Goal: Information Seeking & Learning: Learn about a topic

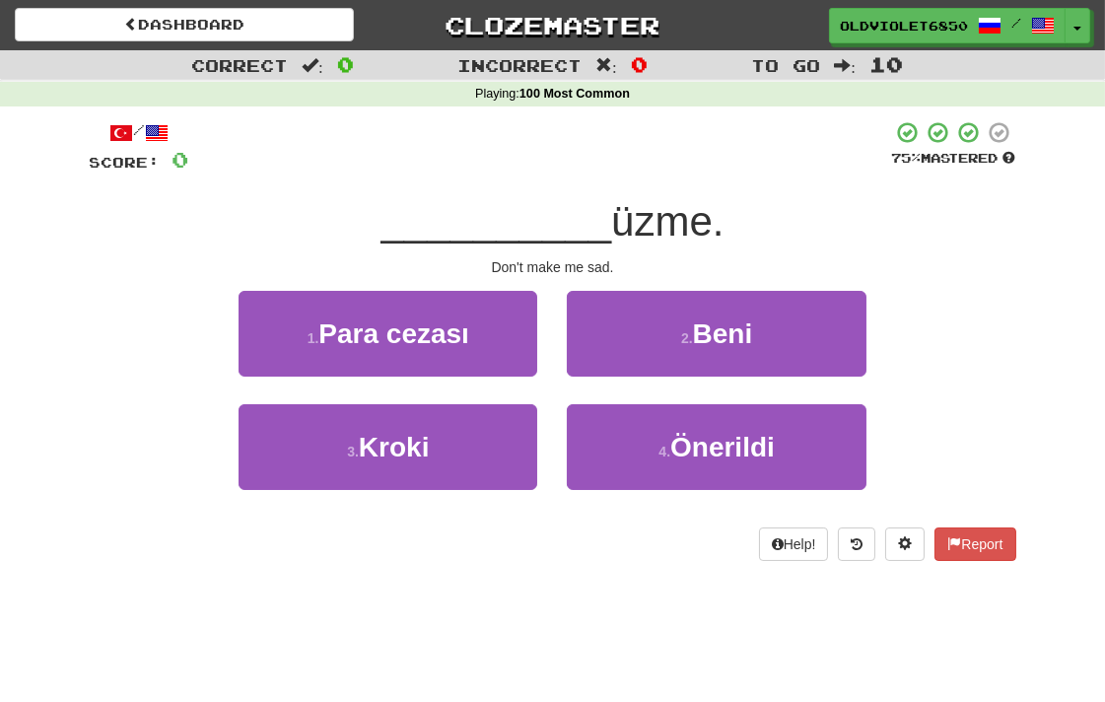
click at [722, 378] on div "2 . Beni" at bounding box center [716, 347] width 328 height 113
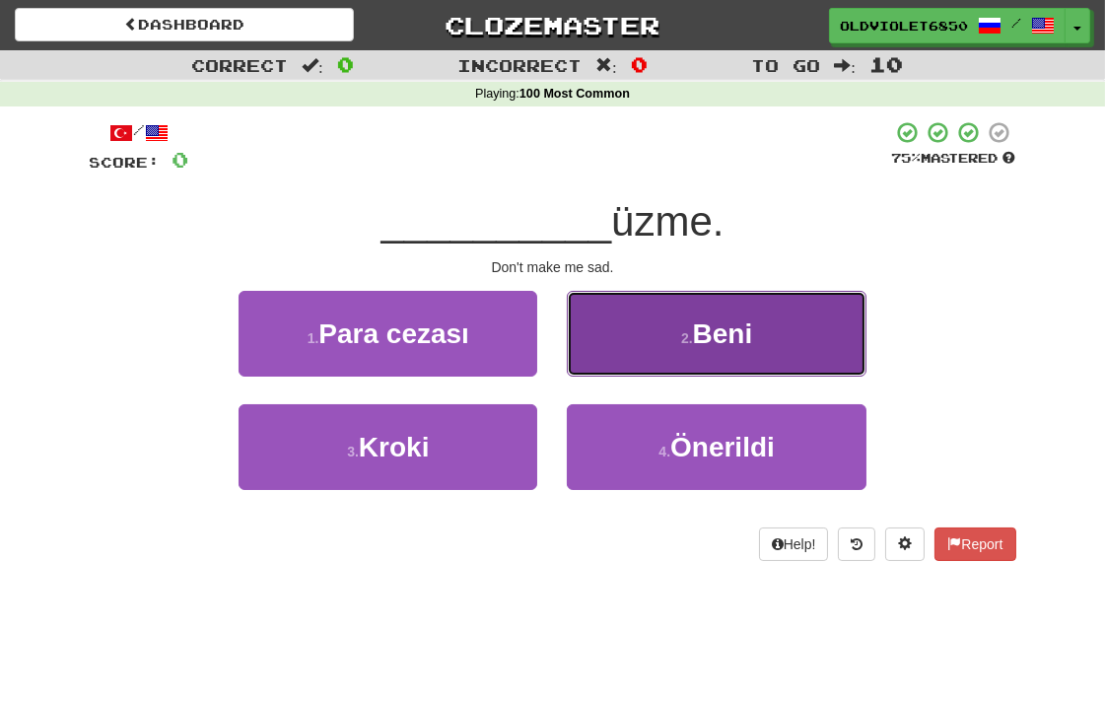
click at [659, 333] on button "2 . Beni" at bounding box center [716, 334] width 299 height 86
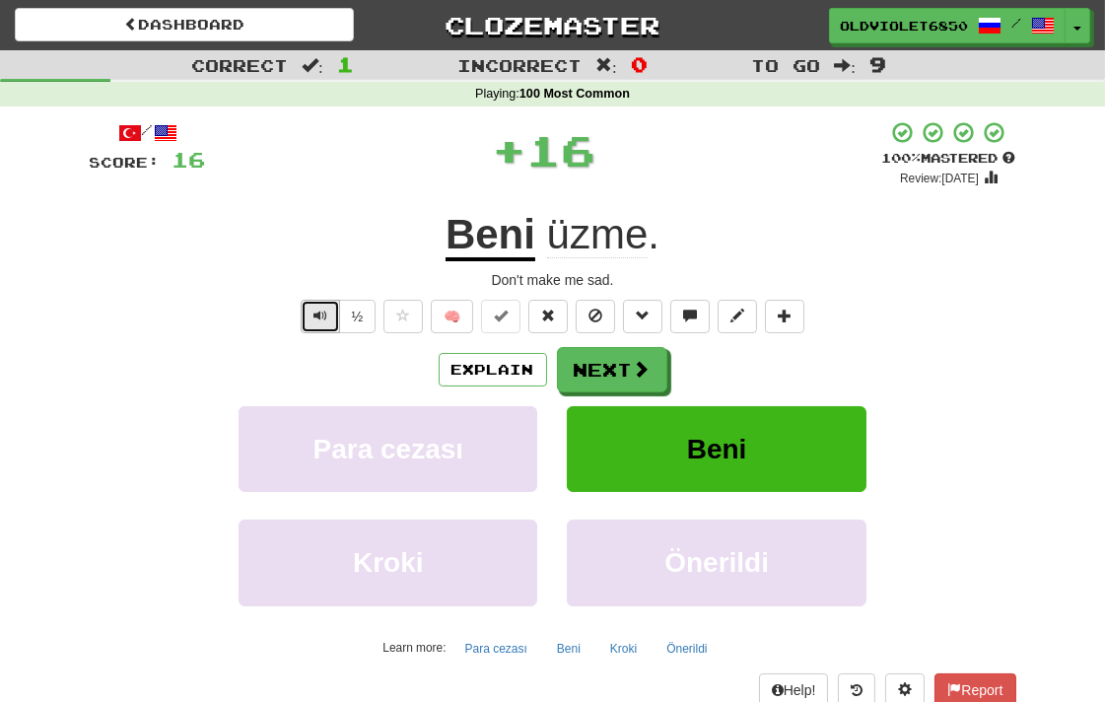
click at [317, 309] on span "Text-to-speech controls" at bounding box center [321, 316] width 14 height 14
click at [314, 304] on button "Text-to-speech controls" at bounding box center [320, 317] width 39 height 34
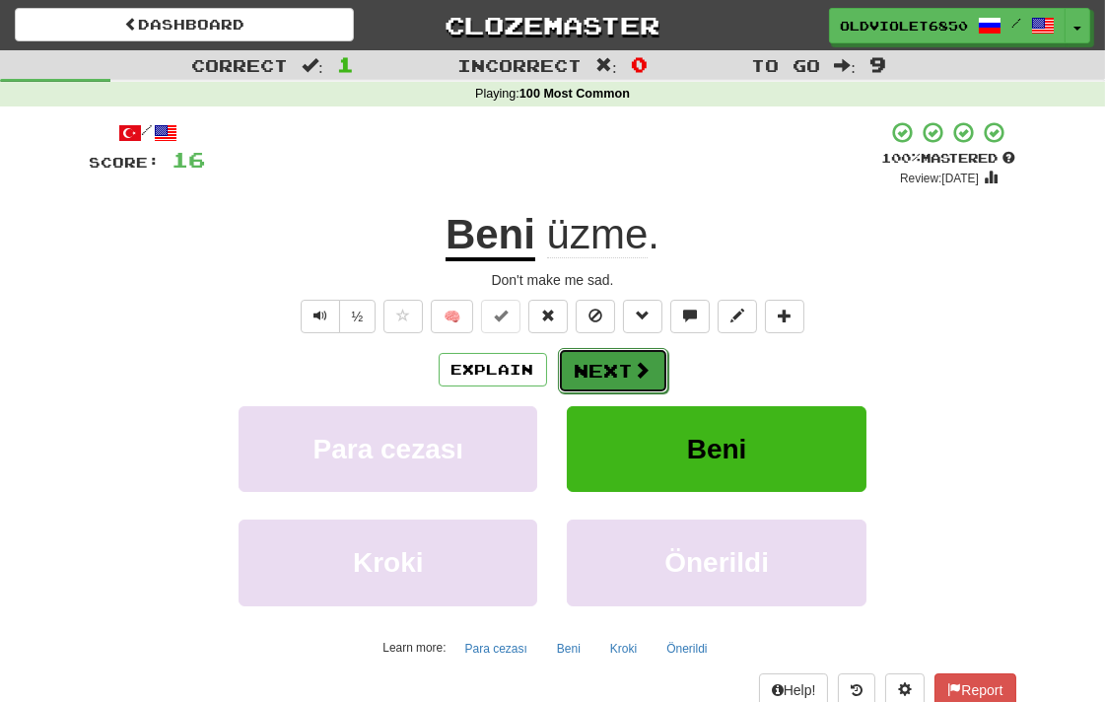
click at [597, 360] on button "Next" at bounding box center [613, 370] width 110 height 45
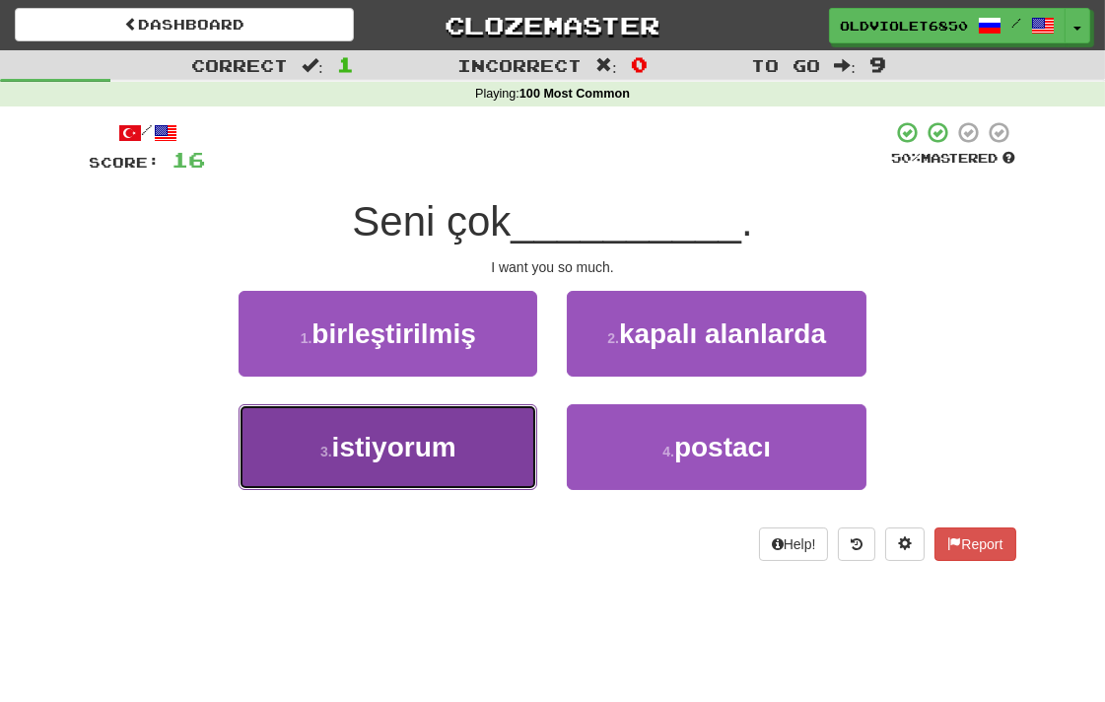
click at [407, 438] on span "istiyorum" at bounding box center [394, 447] width 124 height 31
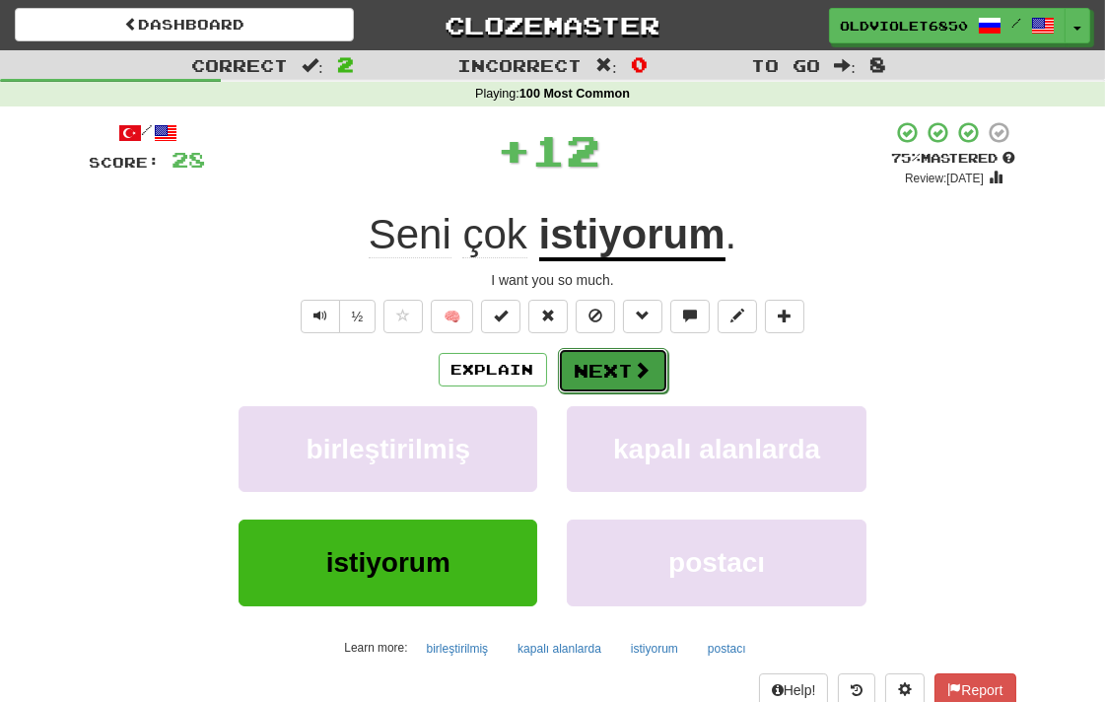
click at [614, 377] on button "Next" at bounding box center [613, 370] width 110 height 45
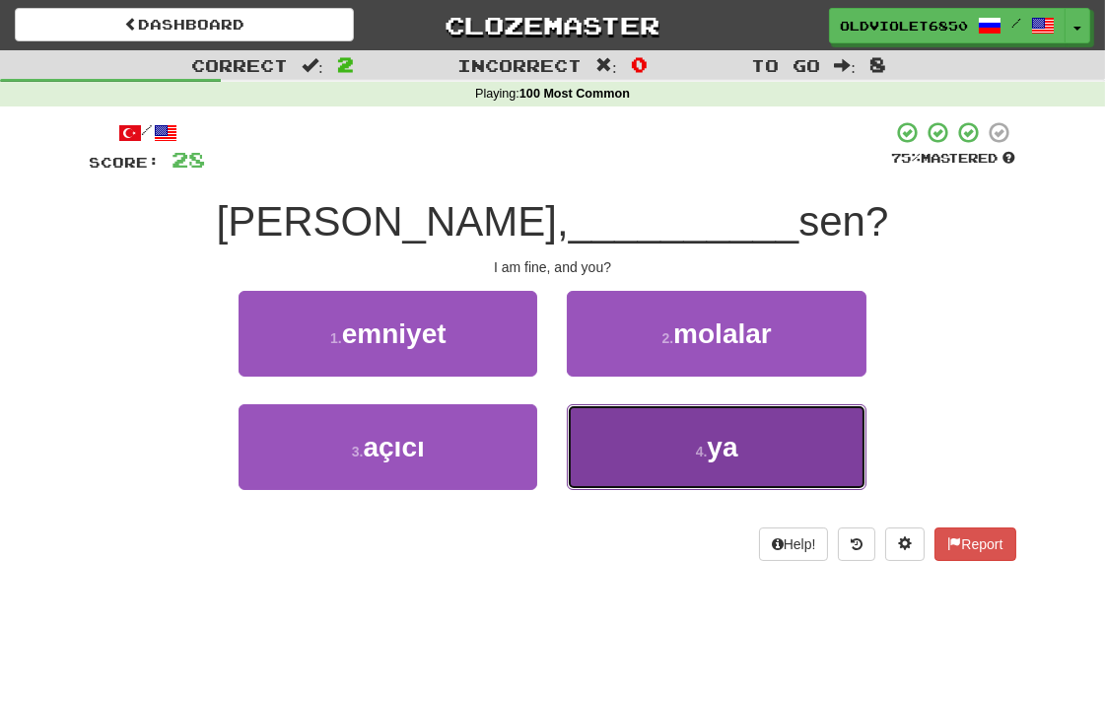
click at [696, 458] on small "4 ." at bounding box center [702, 452] width 12 height 16
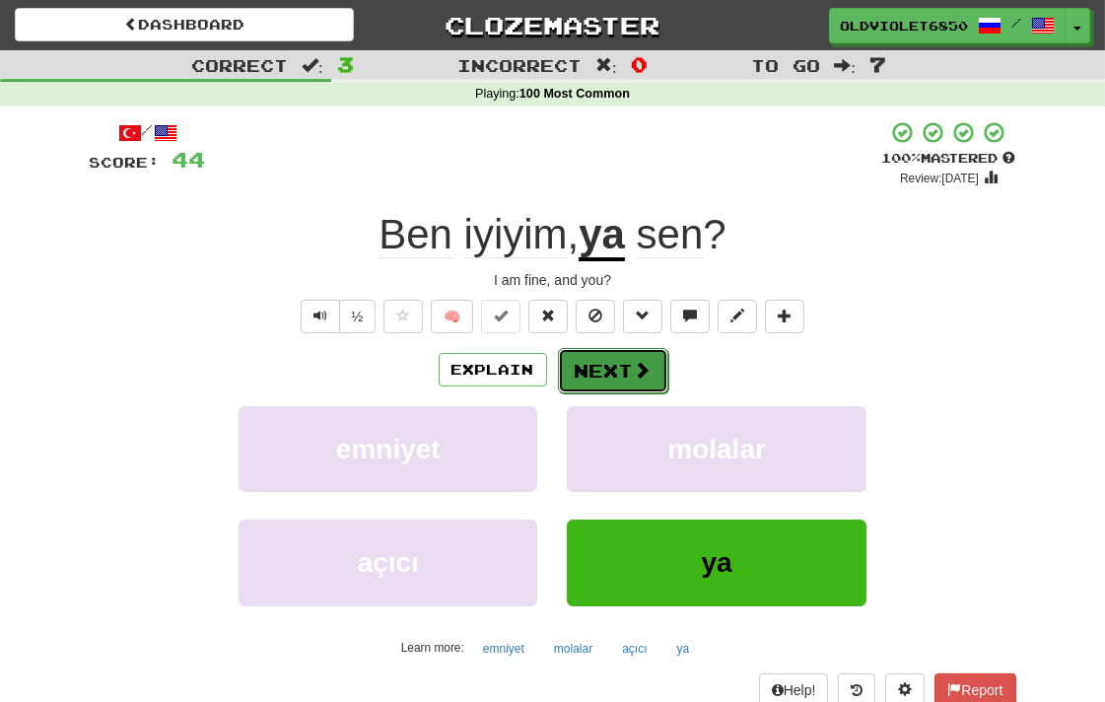
click at [621, 371] on button "Next" at bounding box center [613, 370] width 110 height 45
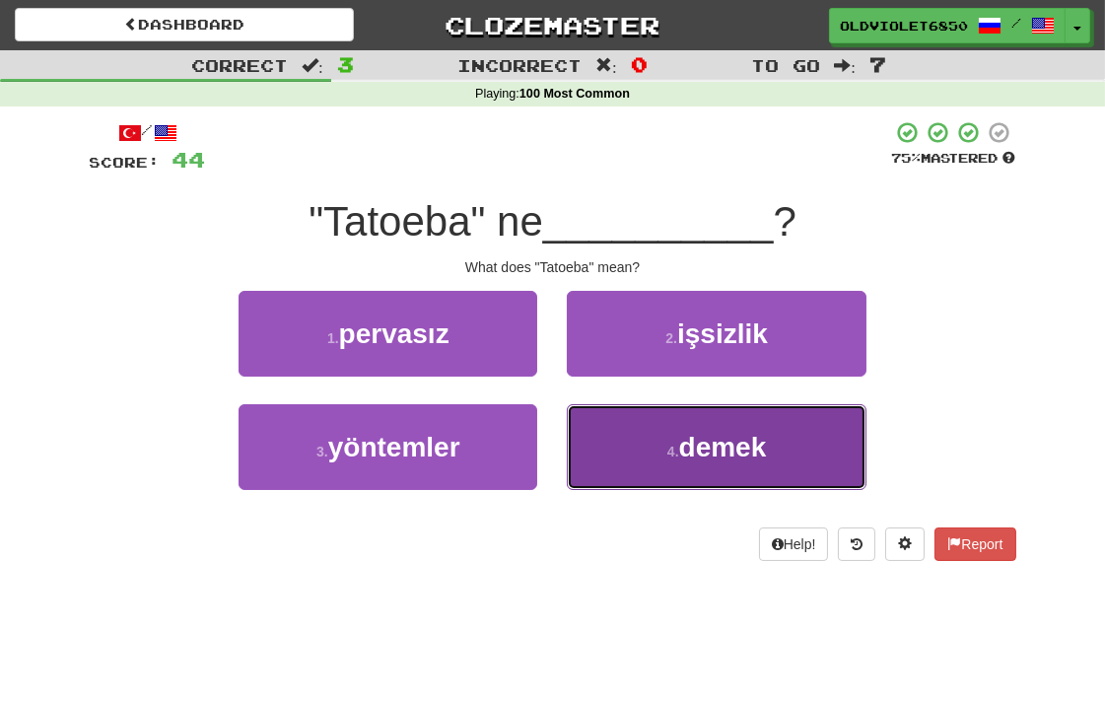
click at [634, 425] on button "4 . demek" at bounding box center [716, 447] width 299 height 86
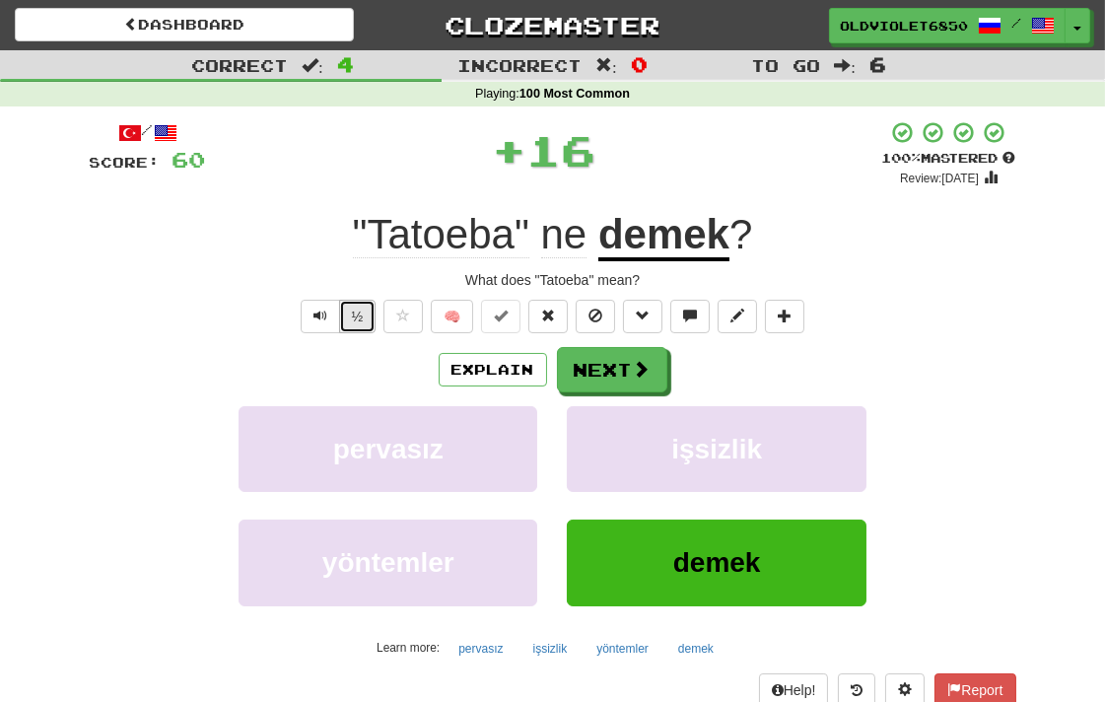
click at [351, 316] on button "½" at bounding box center [357, 317] width 37 height 34
drag, startPoint x: 589, startPoint y: 279, endPoint x: 536, endPoint y: 287, distance: 52.8
click at [536, 287] on div "What does "Tatoeba" mean?" at bounding box center [553, 280] width 927 height 20
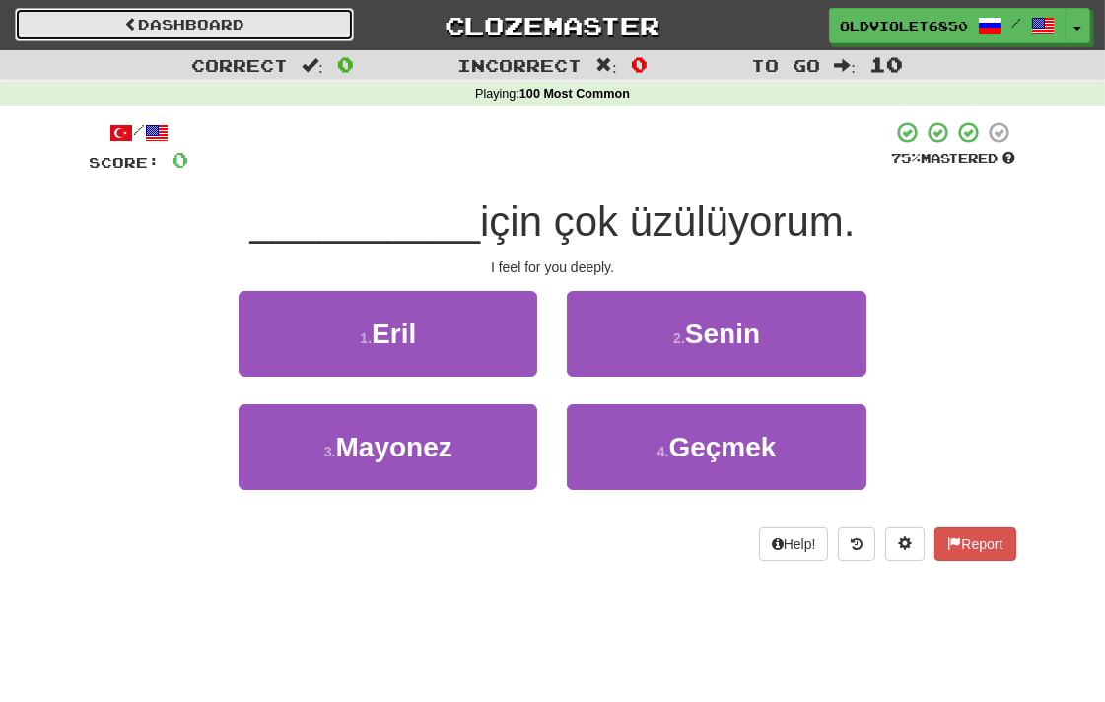
click at [130, 13] on link "Dashboard" at bounding box center [184, 25] width 339 height 34
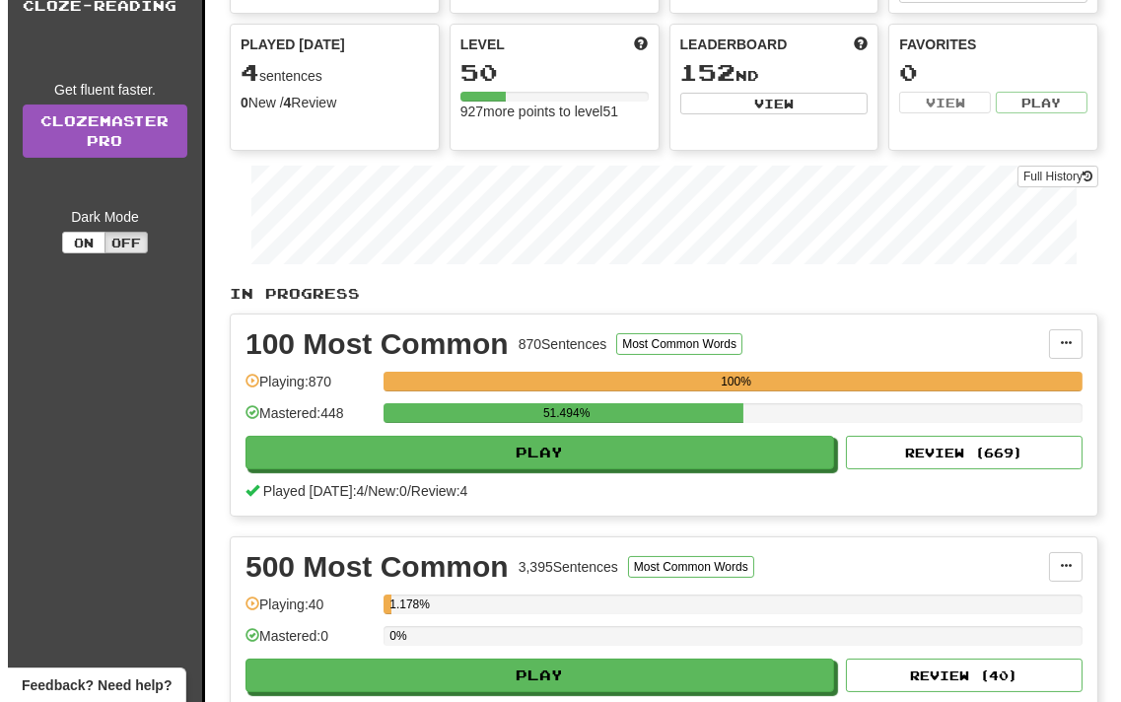
scroll to position [219, 0]
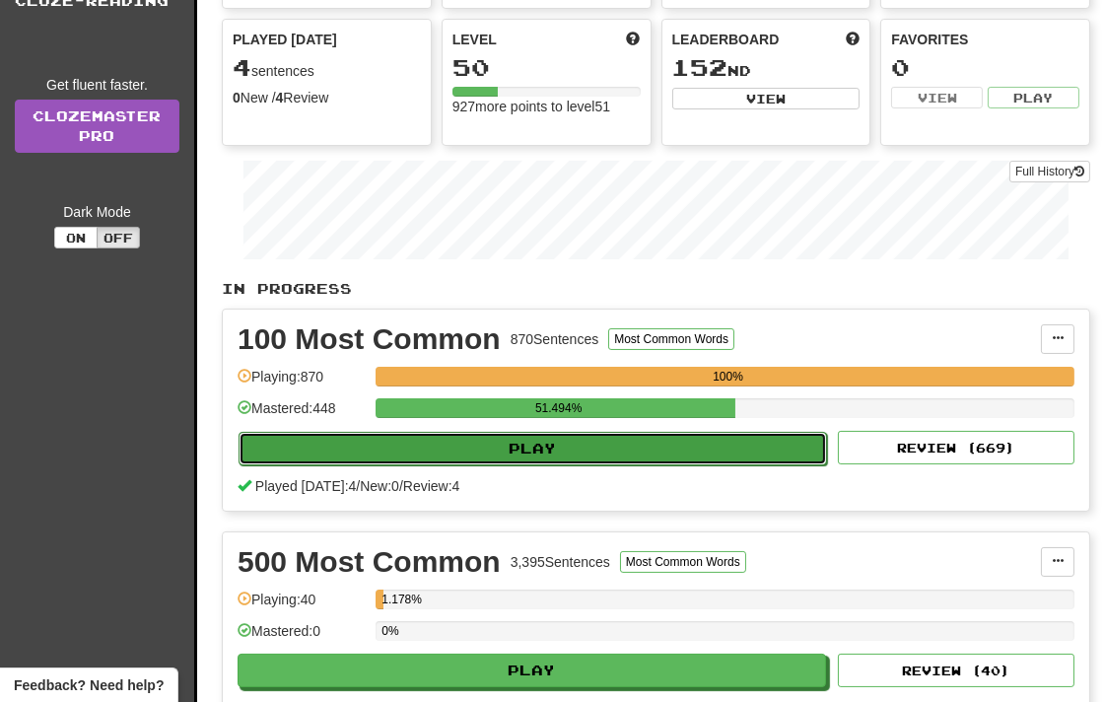
click at [539, 447] on button "Play" at bounding box center [533, 449] width 589 height 34
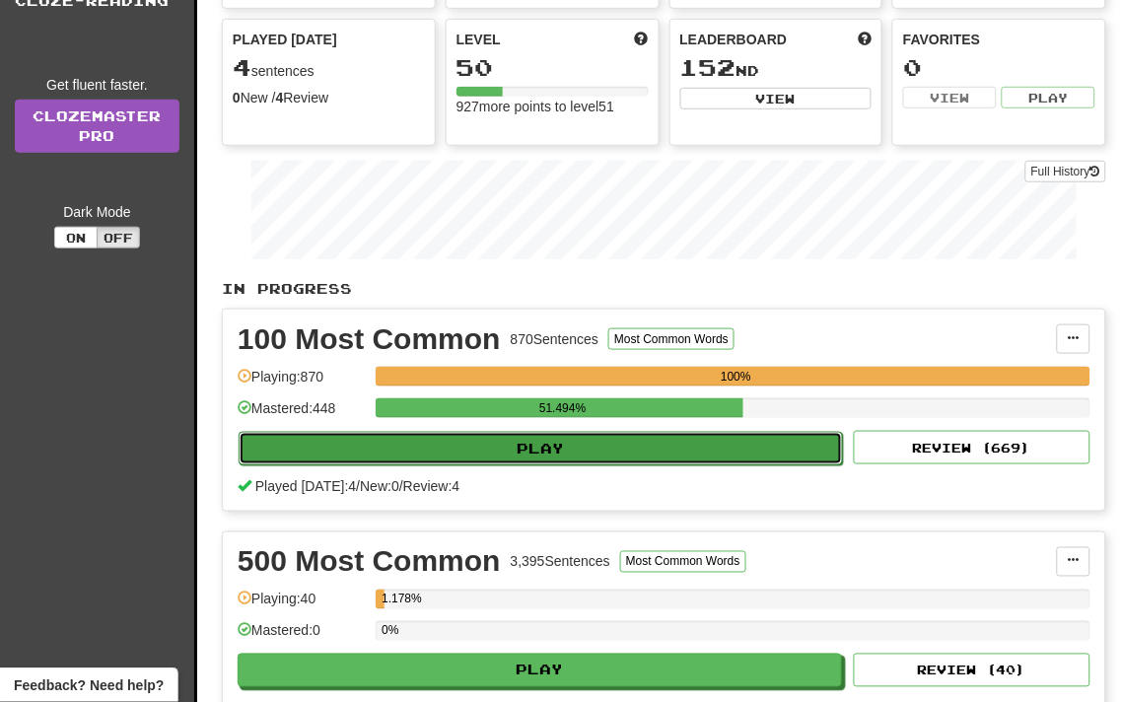
select select "**"
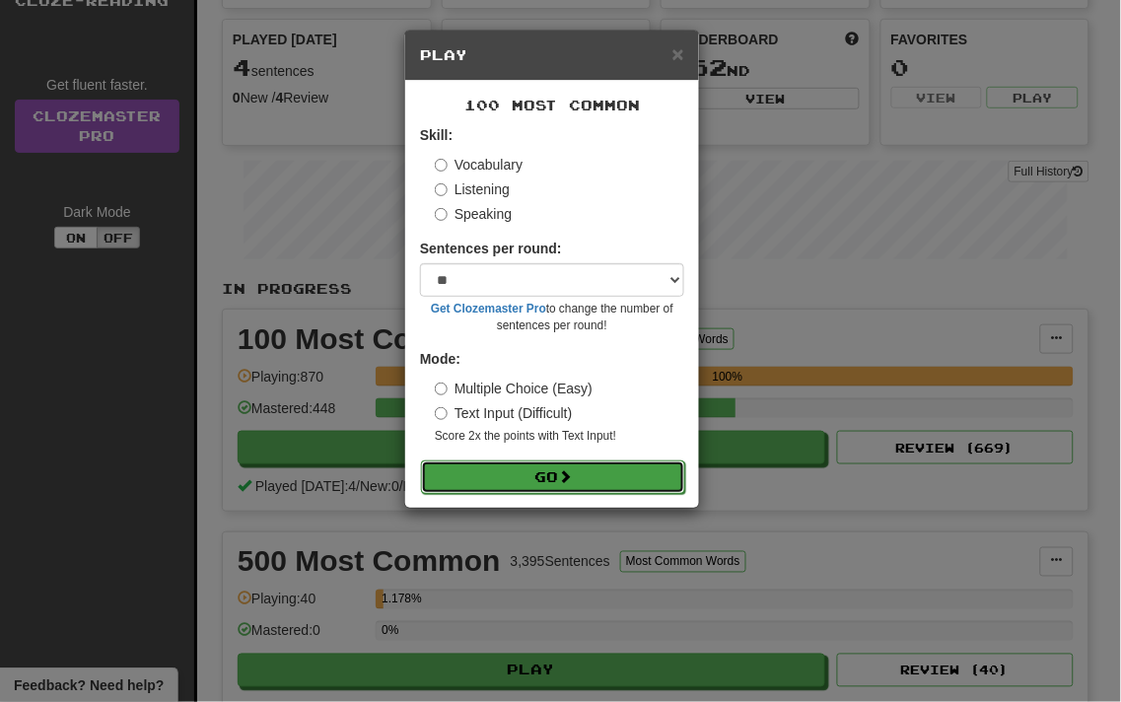
click at [539, 484] on button "Go" at bounding box center [553, 477] width 264 height 34
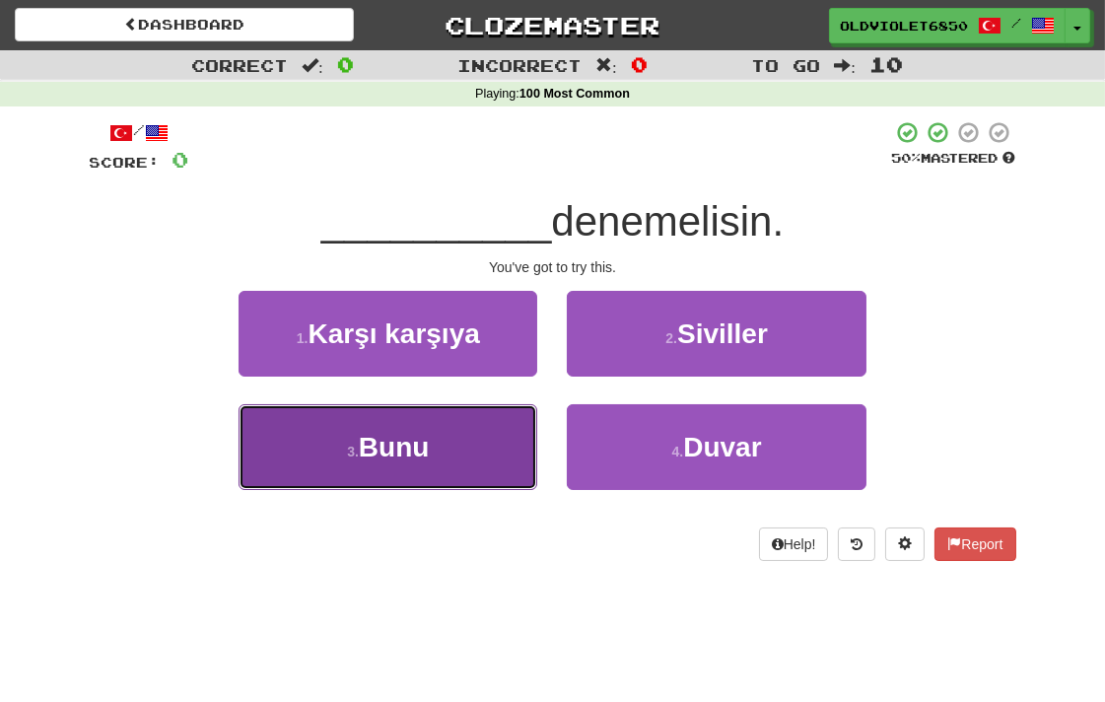
click at [428, 448] on span "Bunu" at bounding box center [394, 447] width 71 height 31
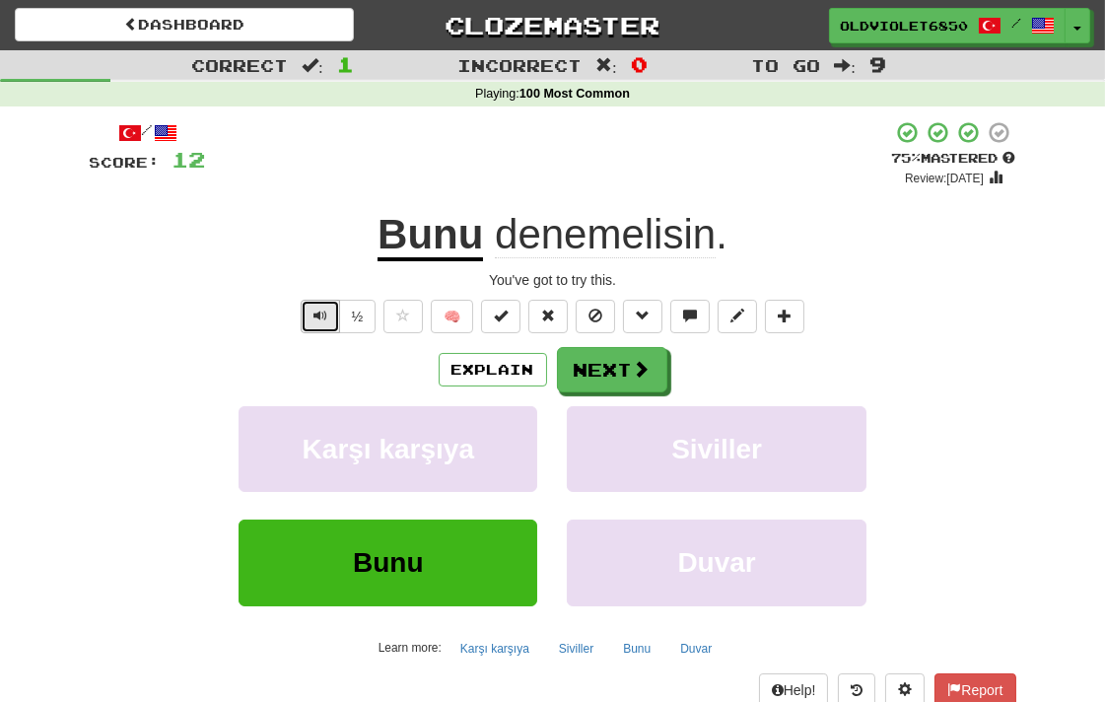
click at [314, 309] on span "Text-to-speech controls" at bounding box center [321, 316] width 14 height 14
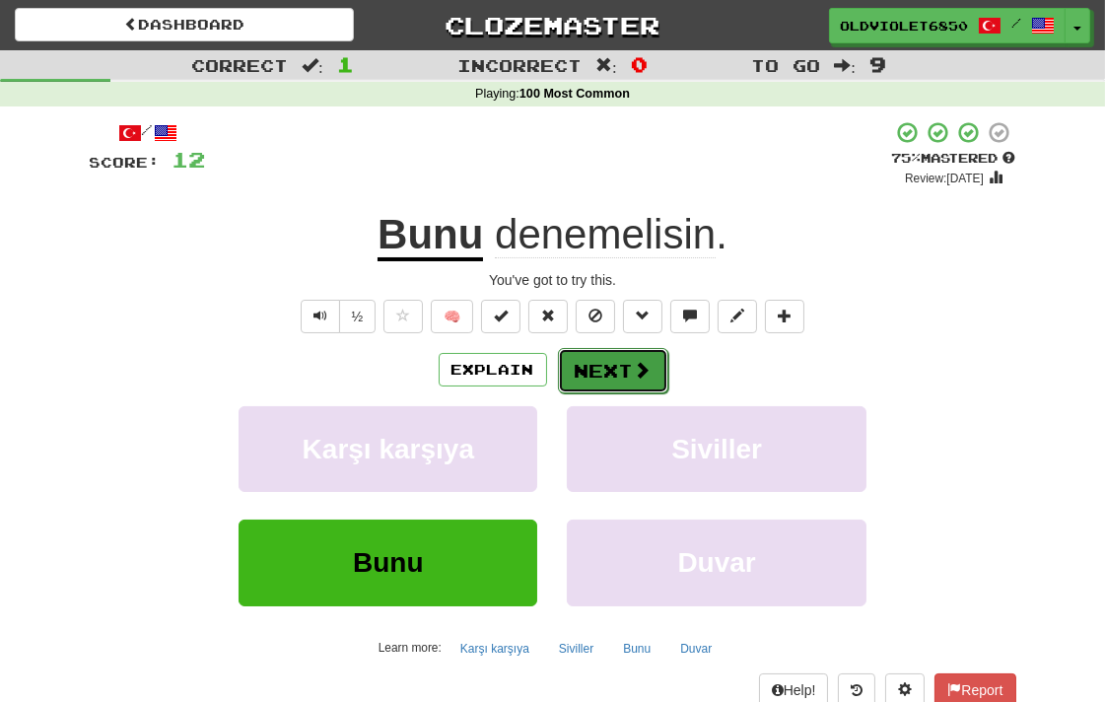
click at [608, 380] on button "Next" at bounding box center [613, 370] width 110 height 45
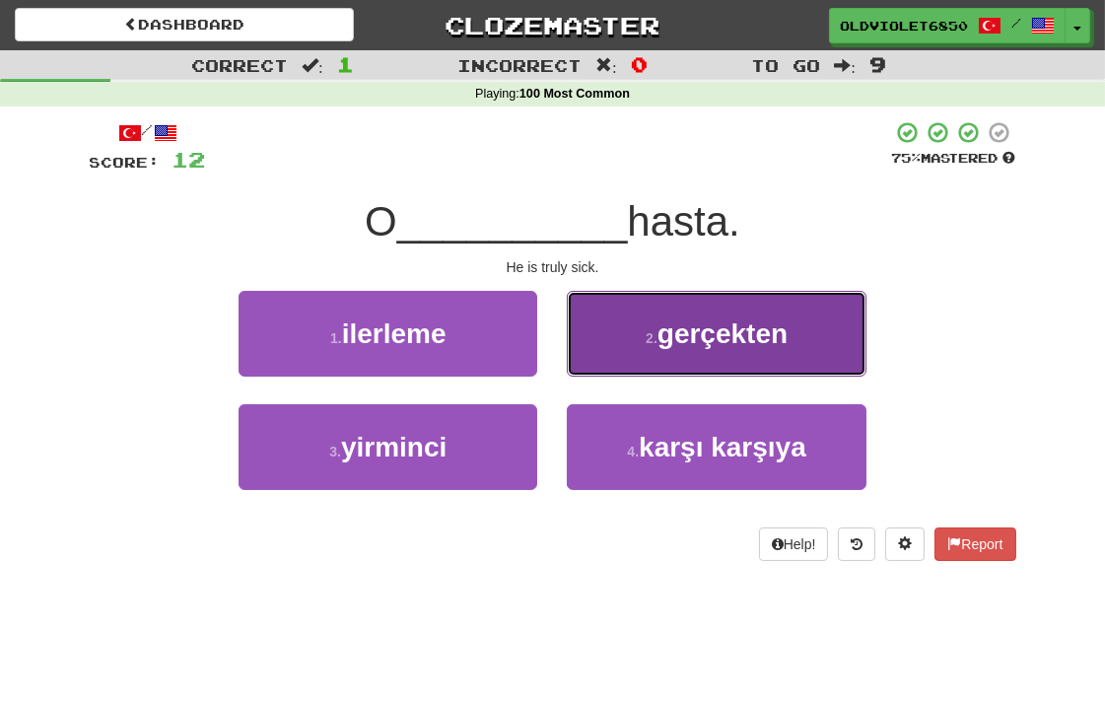
click at [678, 336] on span "gerçekten" at bounding box center [723, 333] width 130 height 31
